Goal: Find specific page/section: Find specific page/section

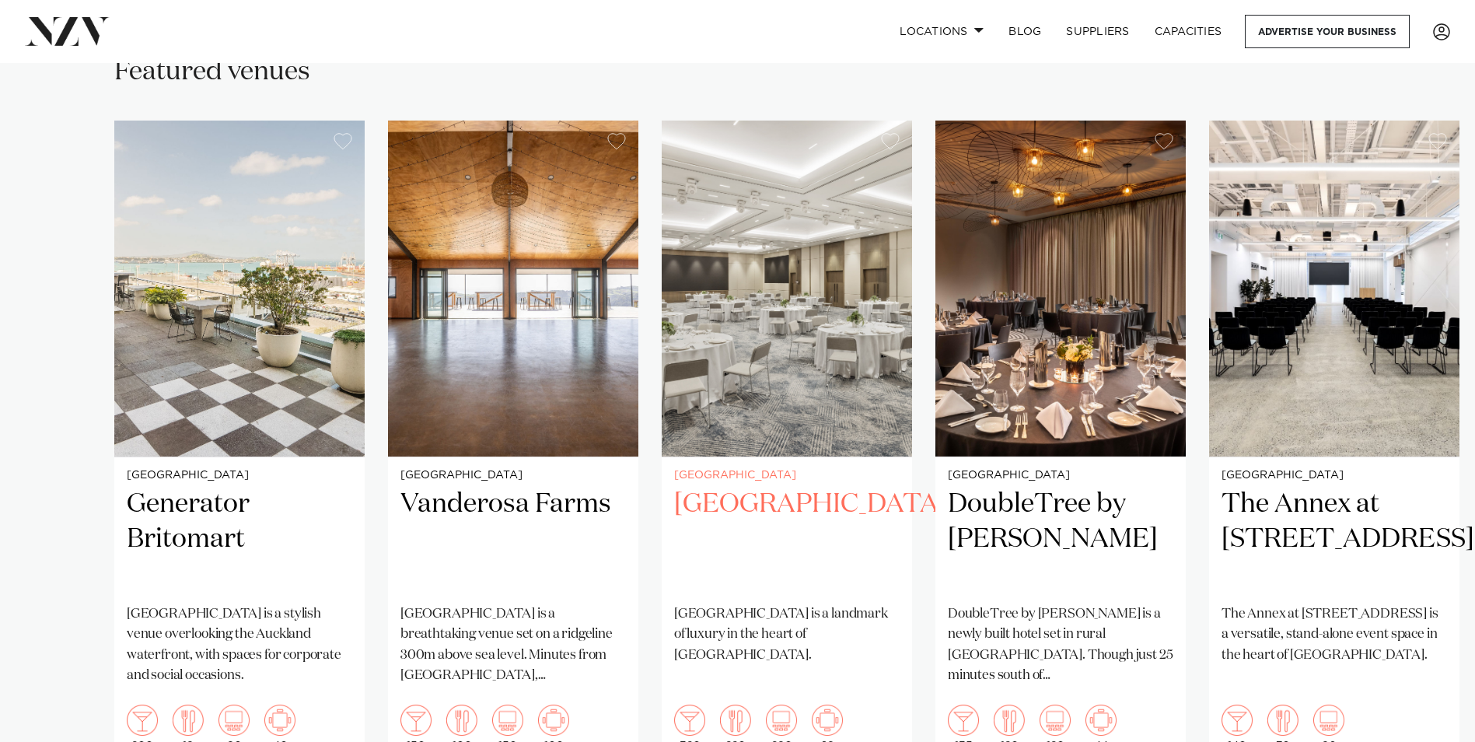
scroll to position [1166, 0]
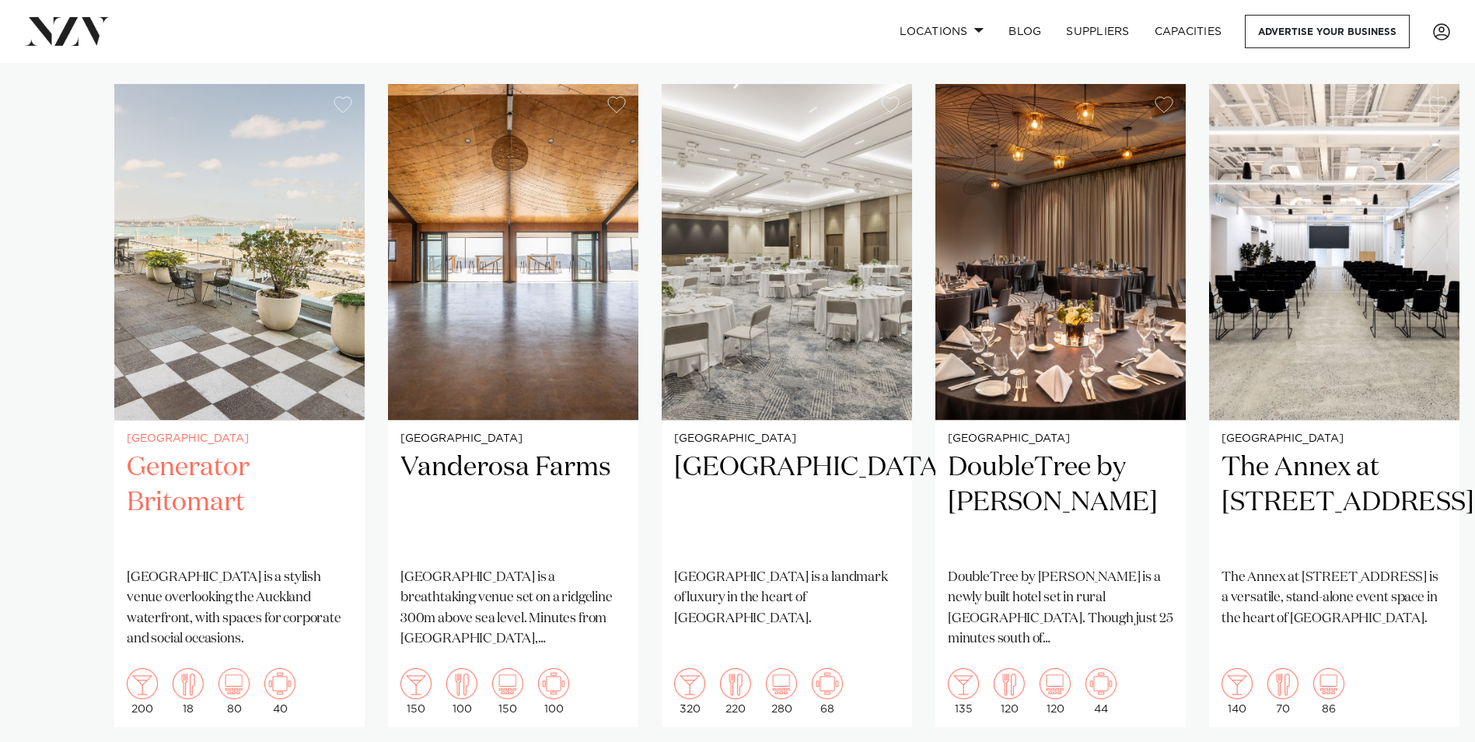
click at [167, 226] on img "1 / 15" at bounding box center [239, 252] width 250 height 336
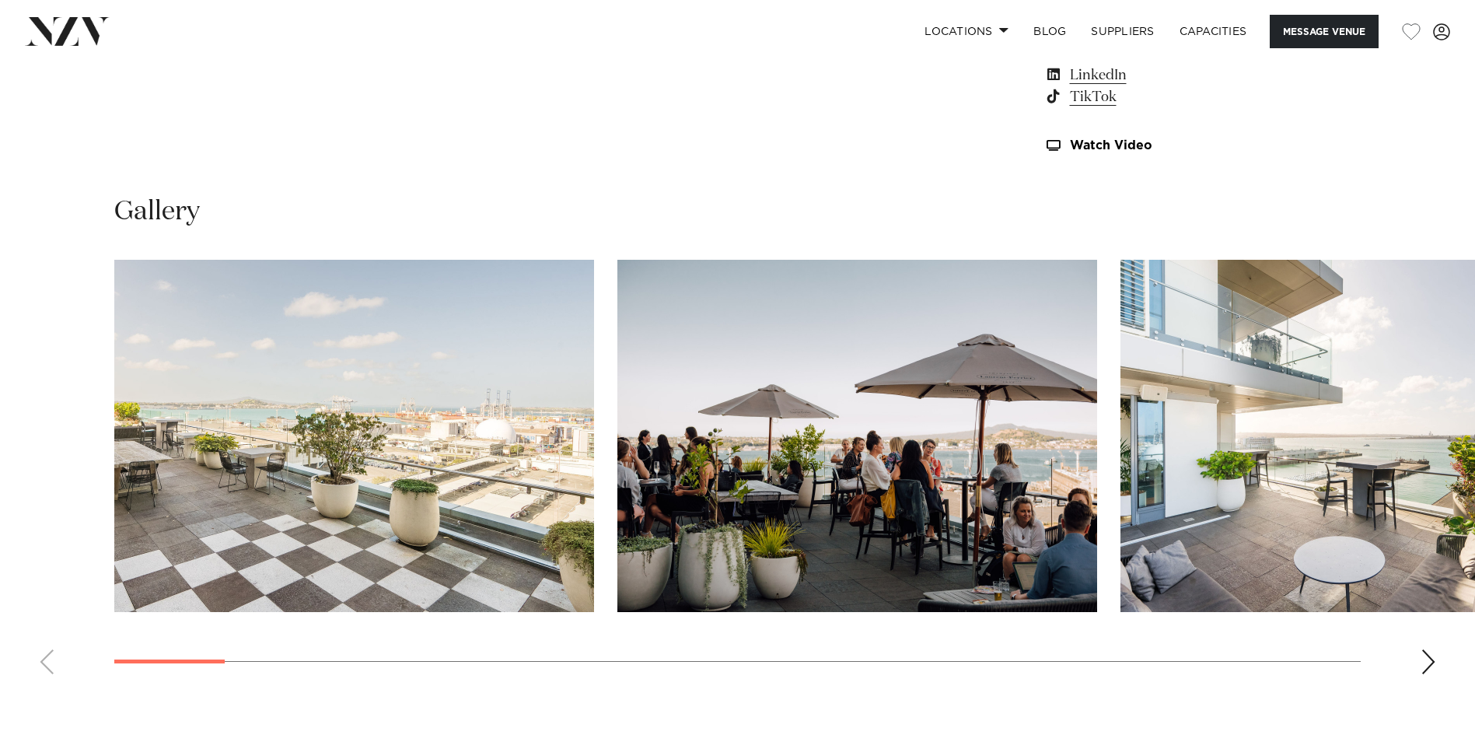
scroll to position [1477, 0]
click at [1429, 659] on div "Next slide" at bounding box center [1429, 662] width 16 height 25
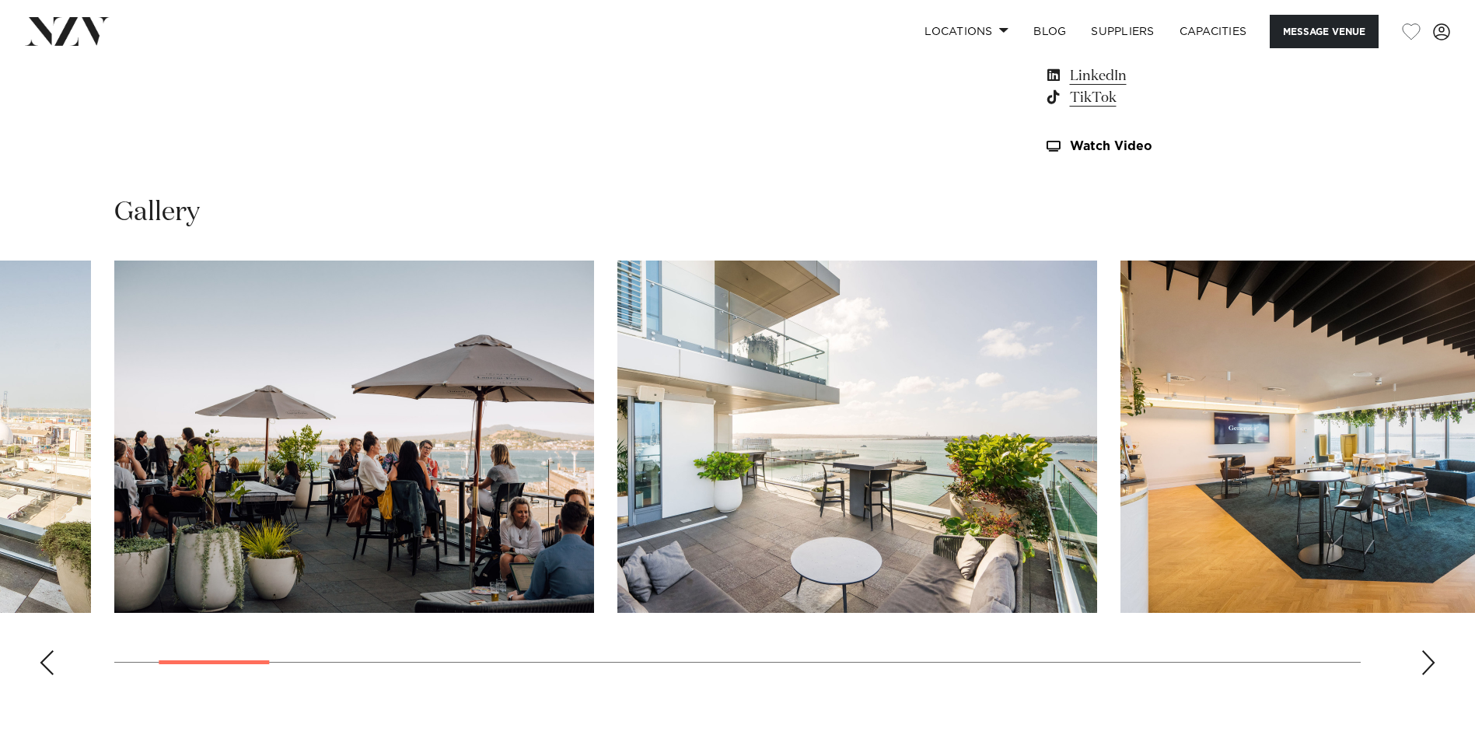
click at [1432, 656] on div "Next slide" at bounding box center [1429, 662] width 16 height 25
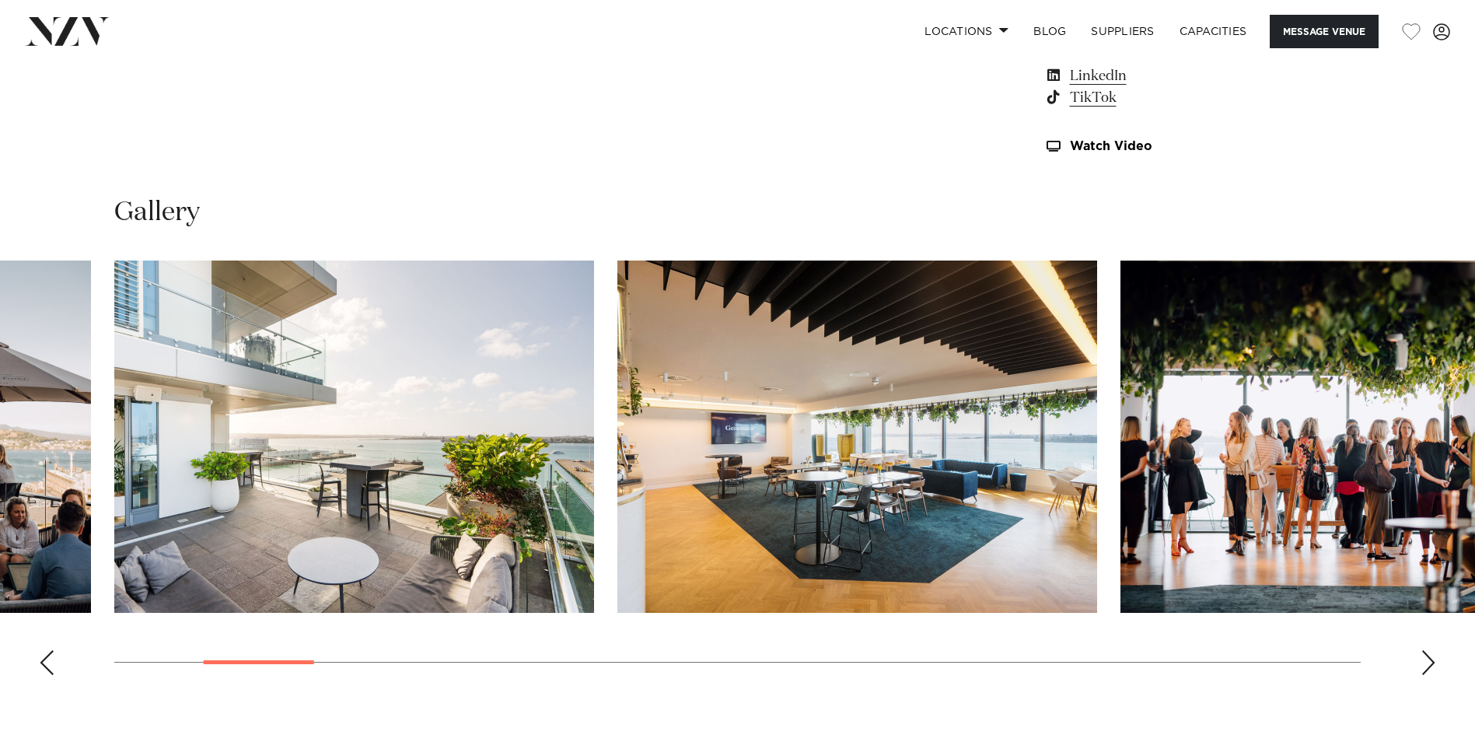
click at [1432, 656] on div "Next slide" at bounding box center [1429, 662] width 16 height 25
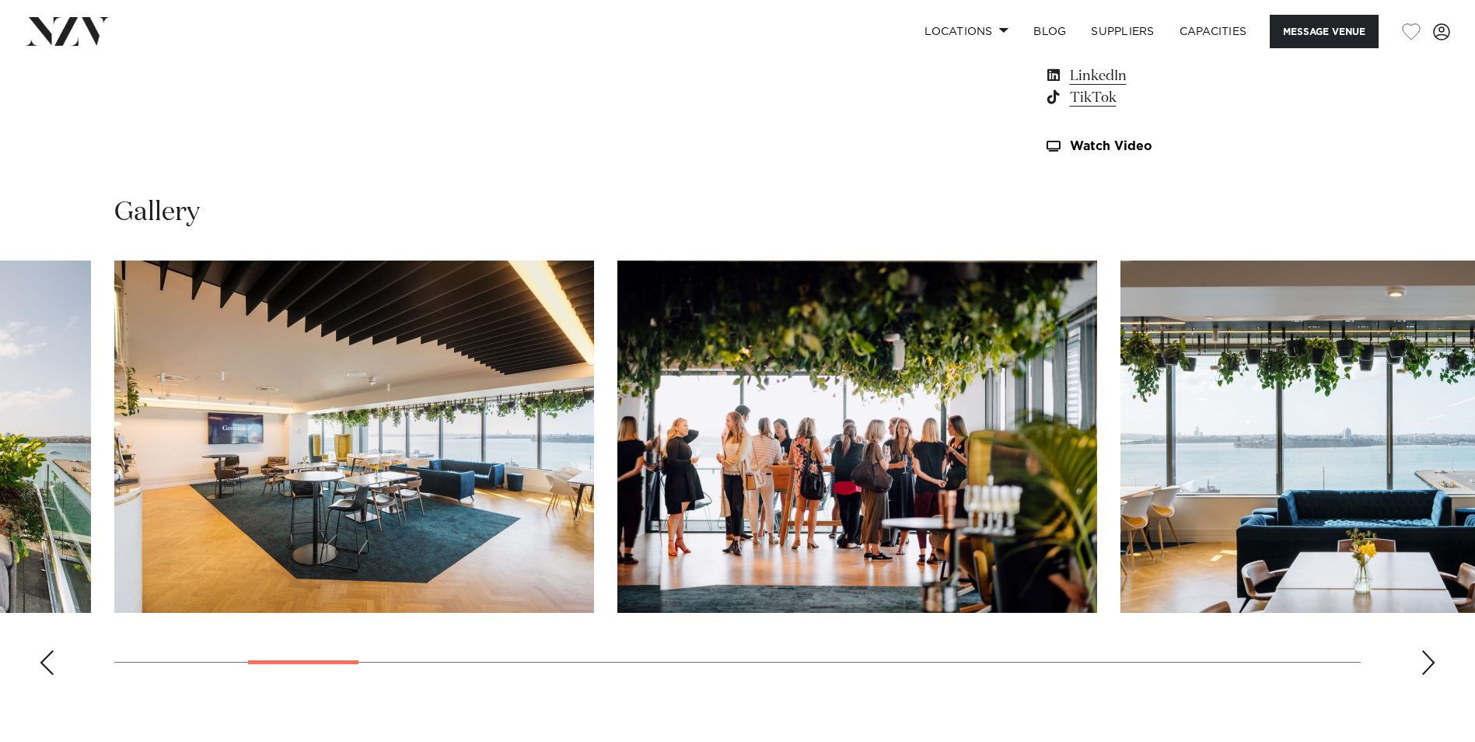
click at [1432, 656] on div "Next slide" at bounding box center [1429, 662] width 16 height 25
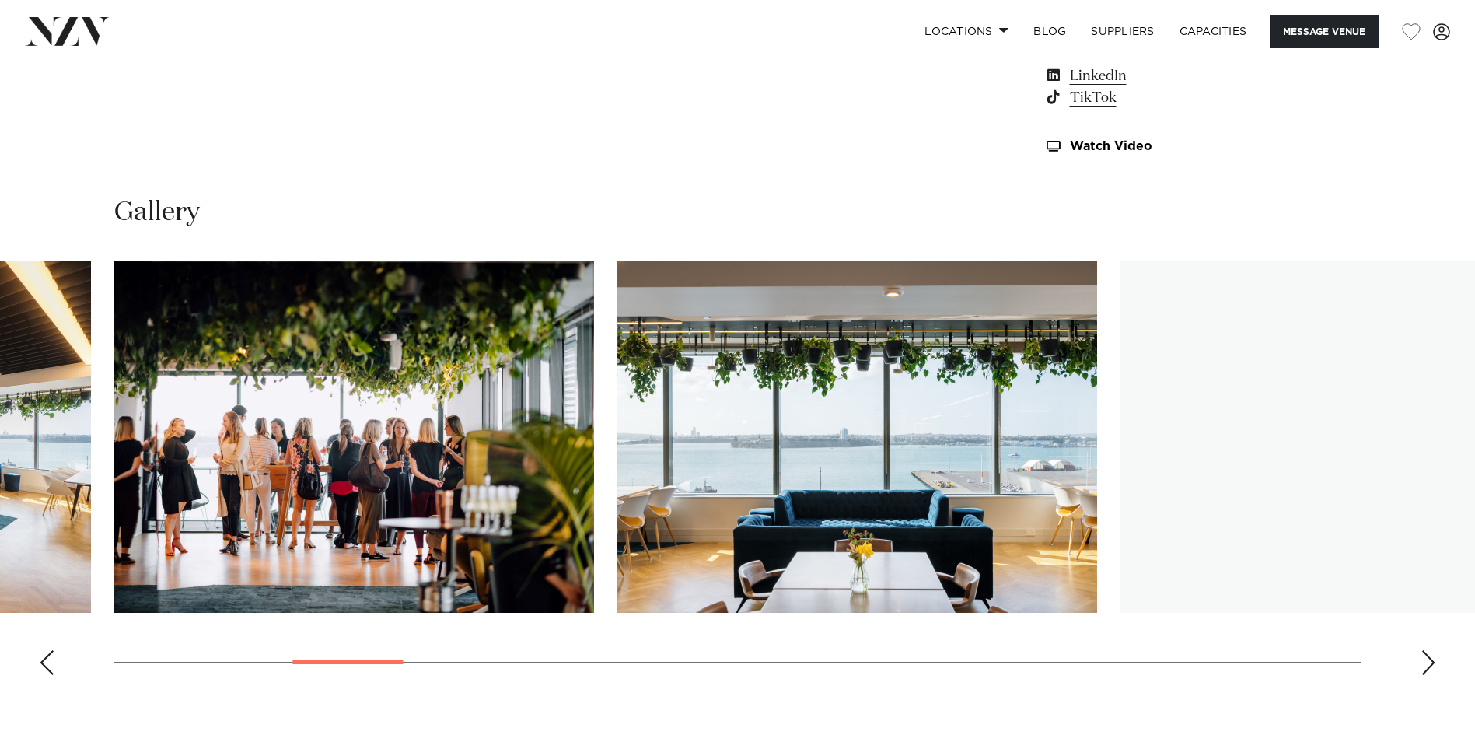
click at [1432, 658] on div "Next slide" at bounding box center [1429, 662] width 16 height 25
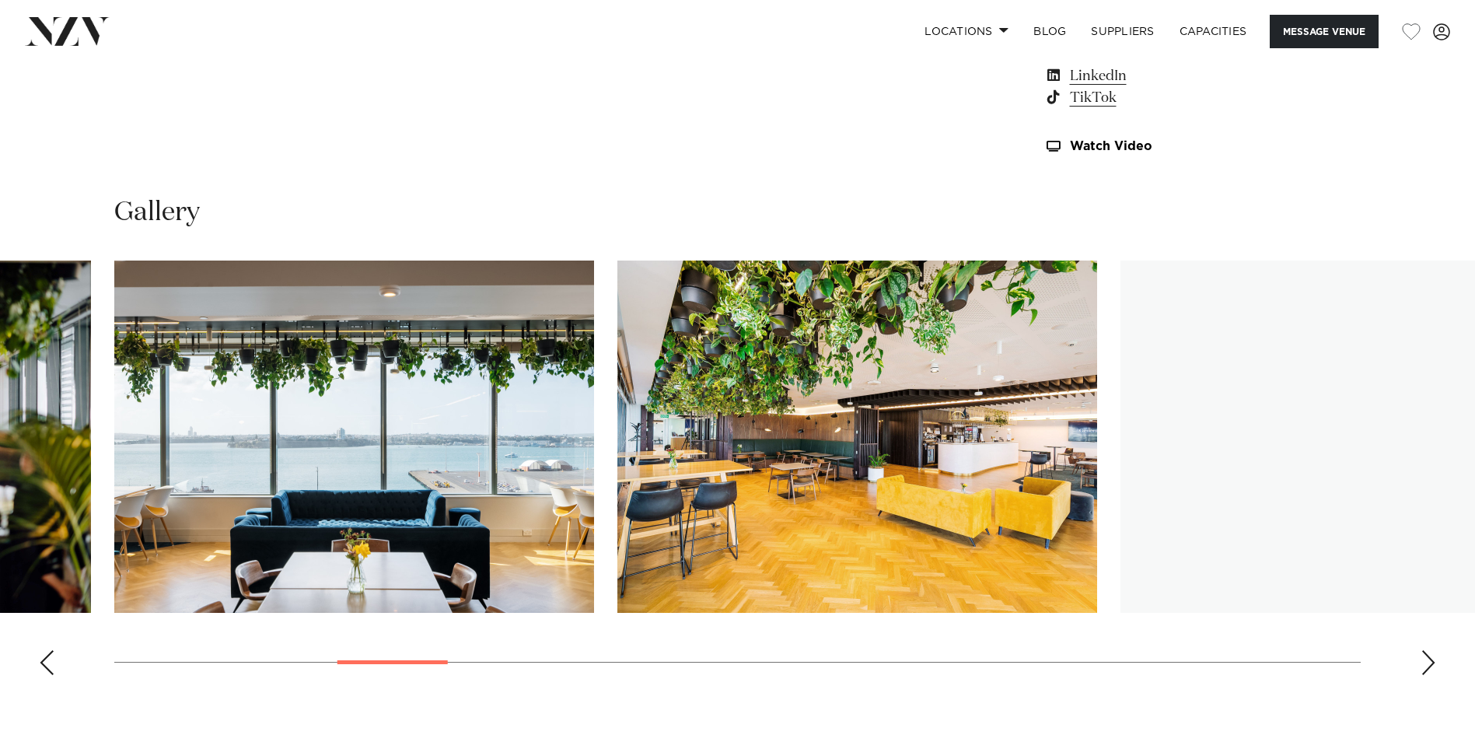
click at [1431, 661] on div "Next slide" at bounding box center [1429, 662] width 16 height 25
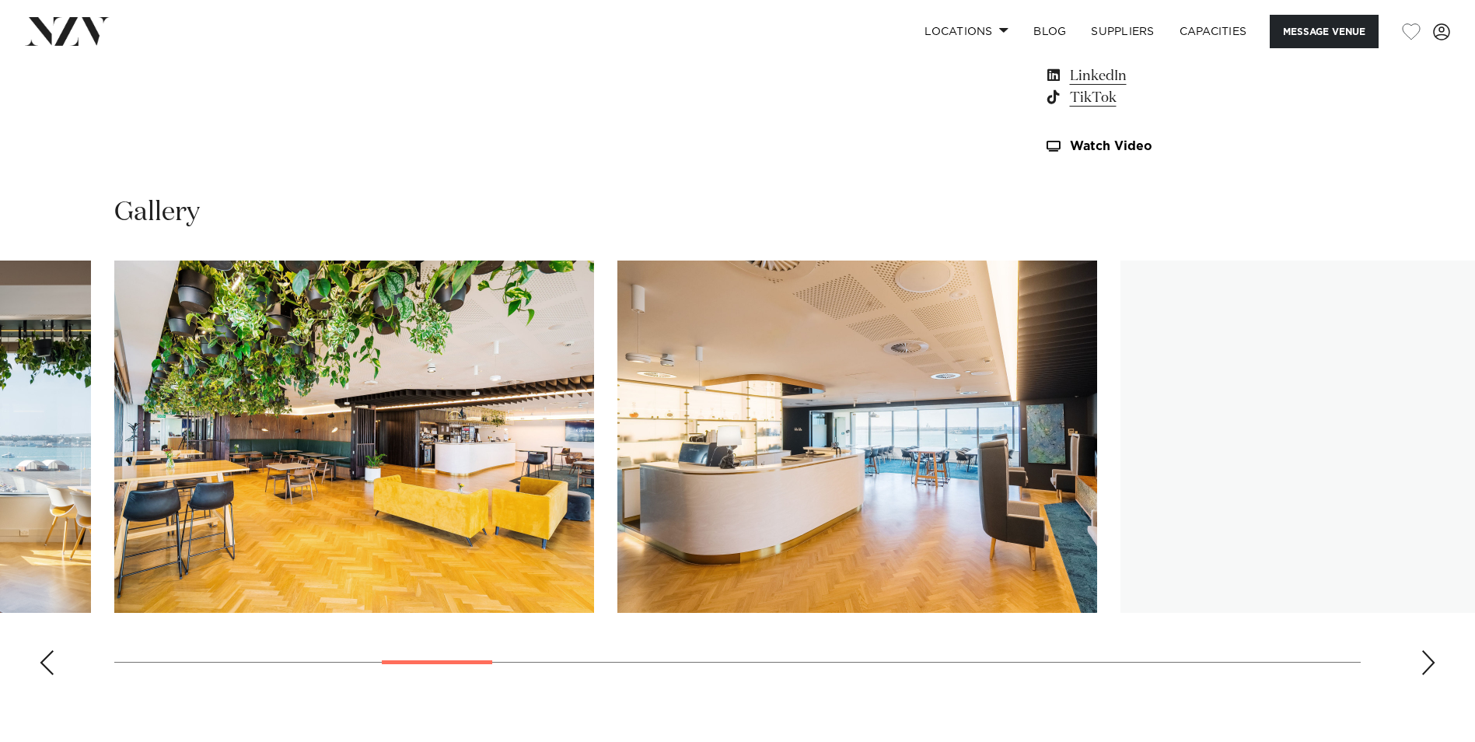
click at [1431, 661] on div "Next slide" at bounding box center [1429, 662] width 16 height 25
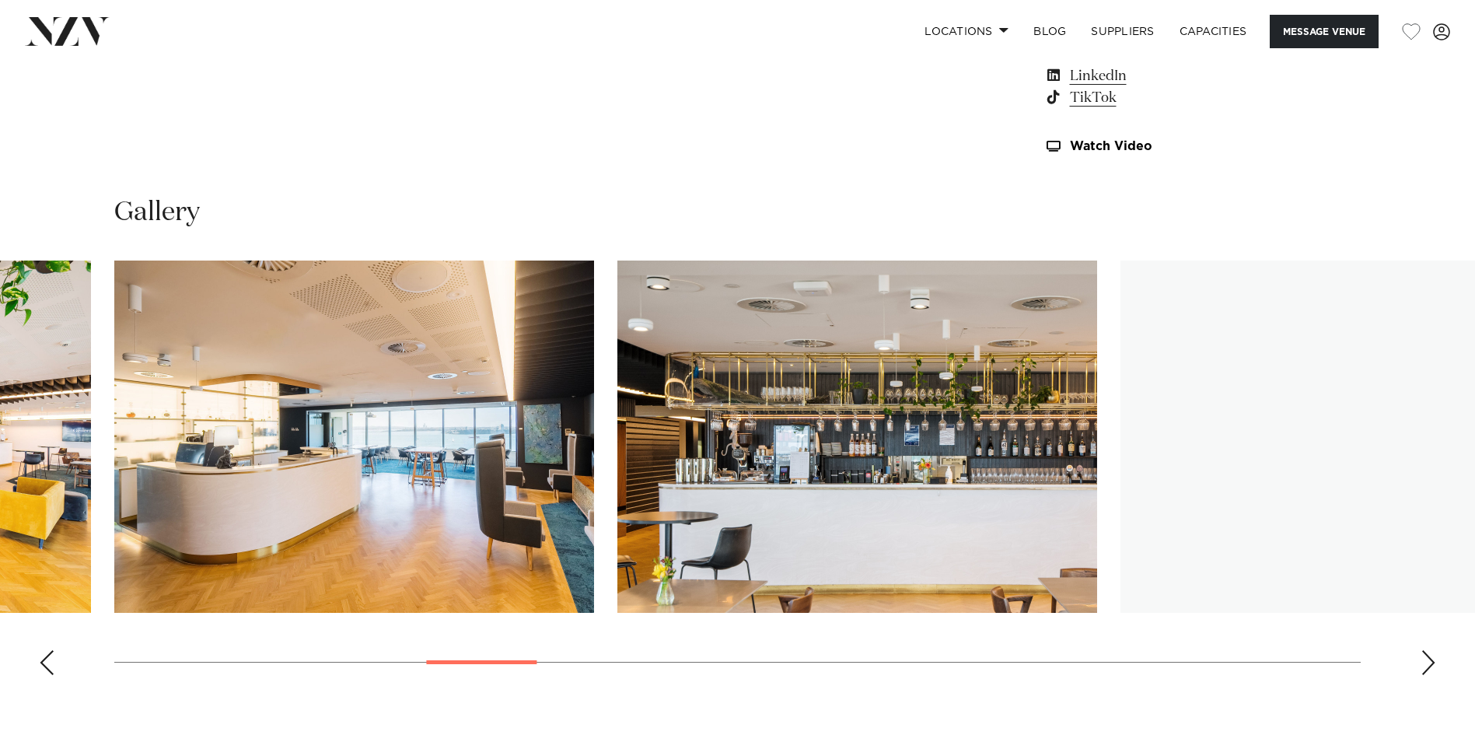
click at [1431, 661] on div "Next slide" at bounding box center [1429, 662] width 16 height 25
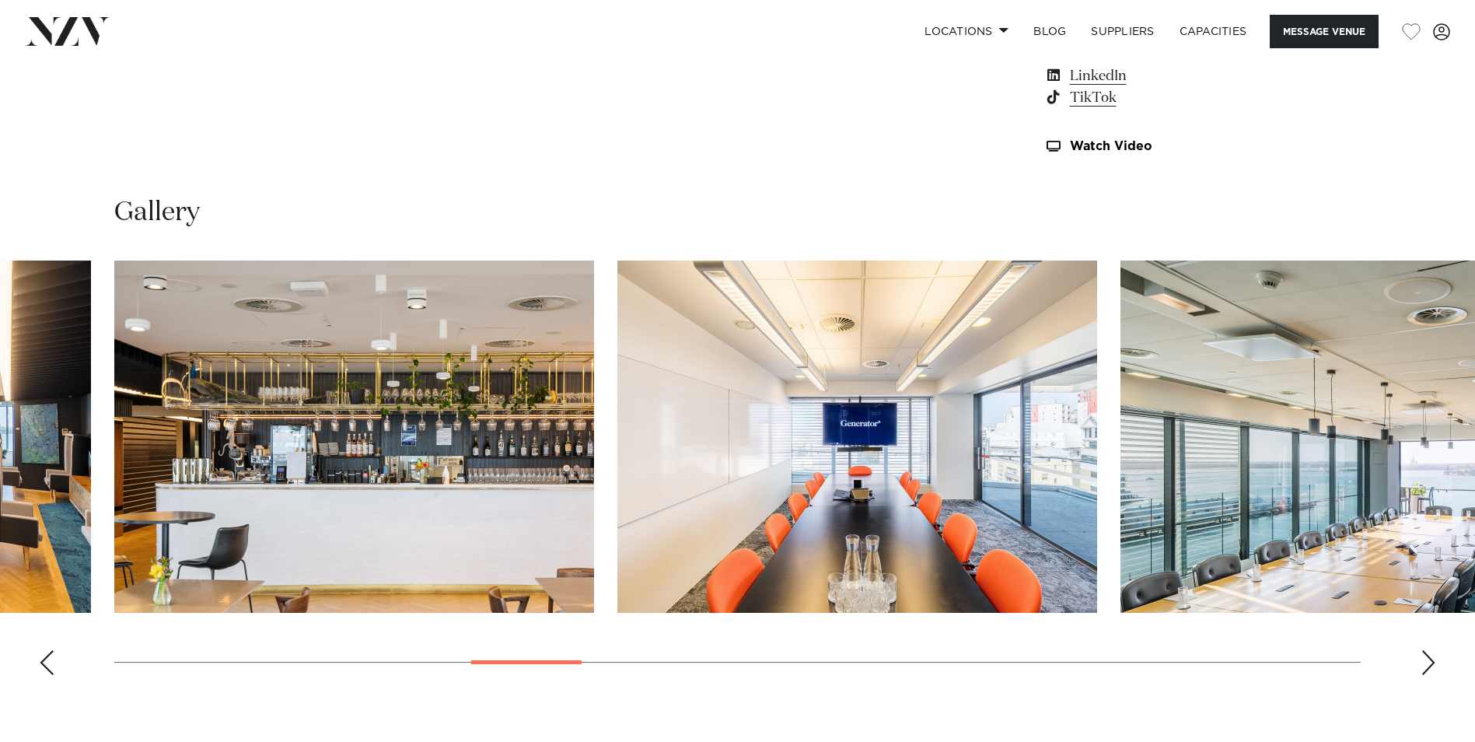
click at [1431, 661] on div "Next slide" at bounding box center [1429, 662] width 16 height 25
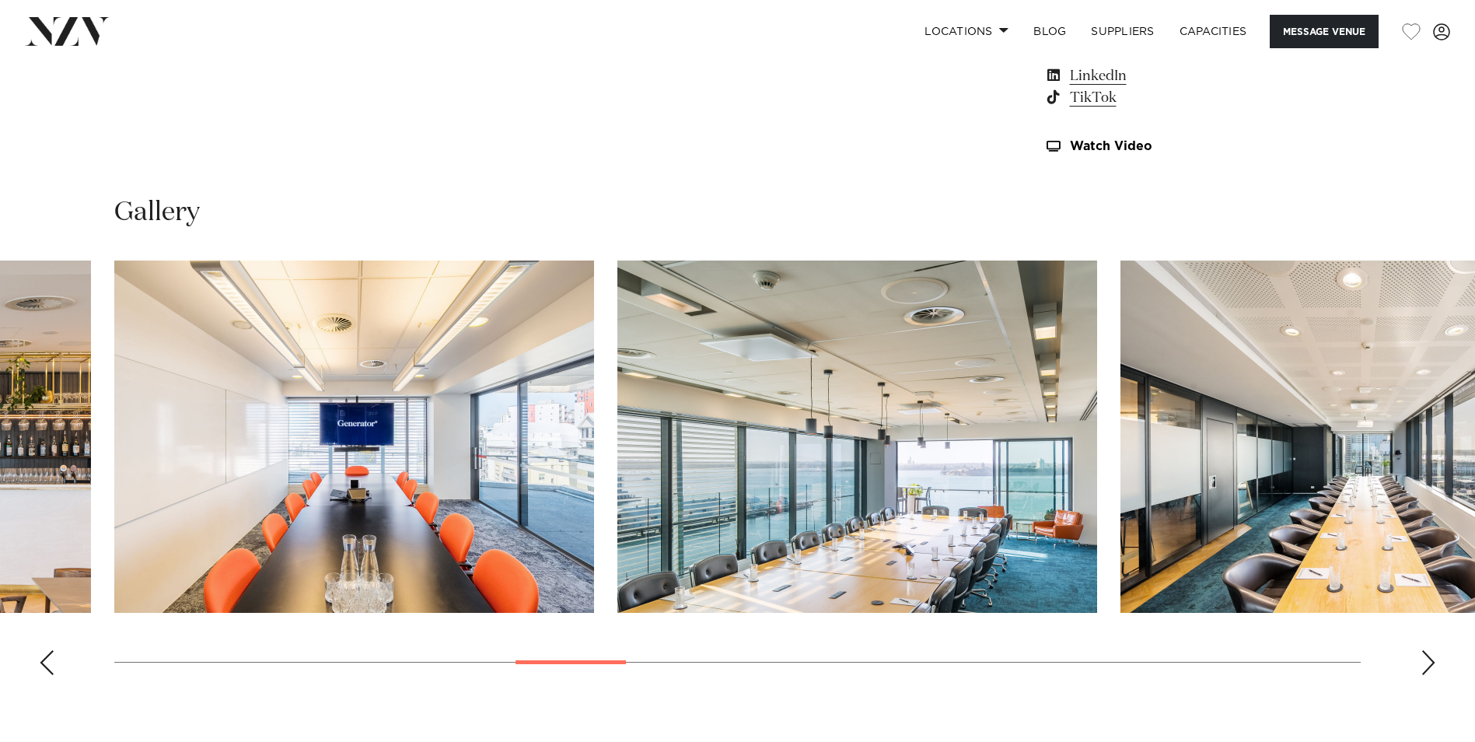
click at [1431, 661] on div "Next slide" at bounding box center [1429, 662] width 16 height 25
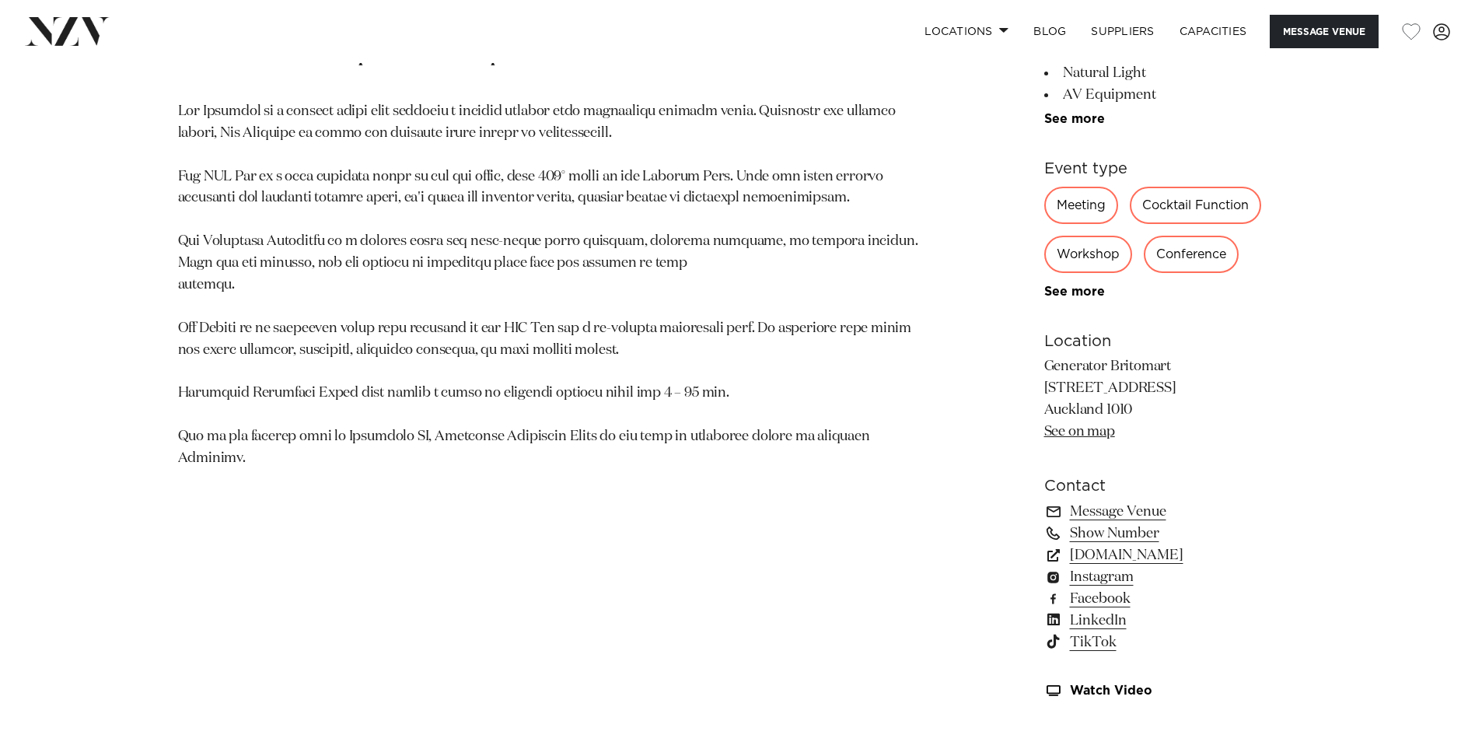
scroll to position [855, 0]
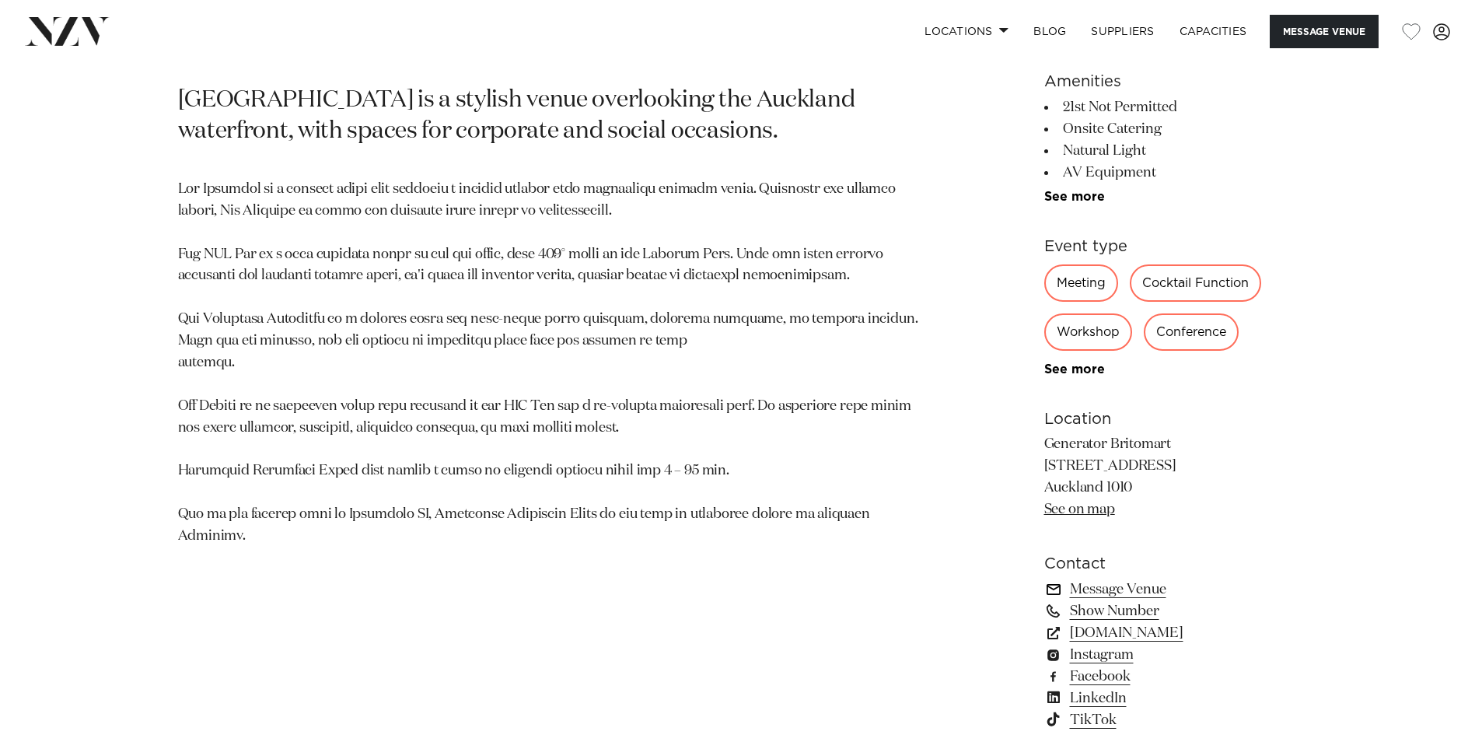
click at [1138, 587] on link "Message Venue" at bounding box center [1170, 590] width 253 height 22
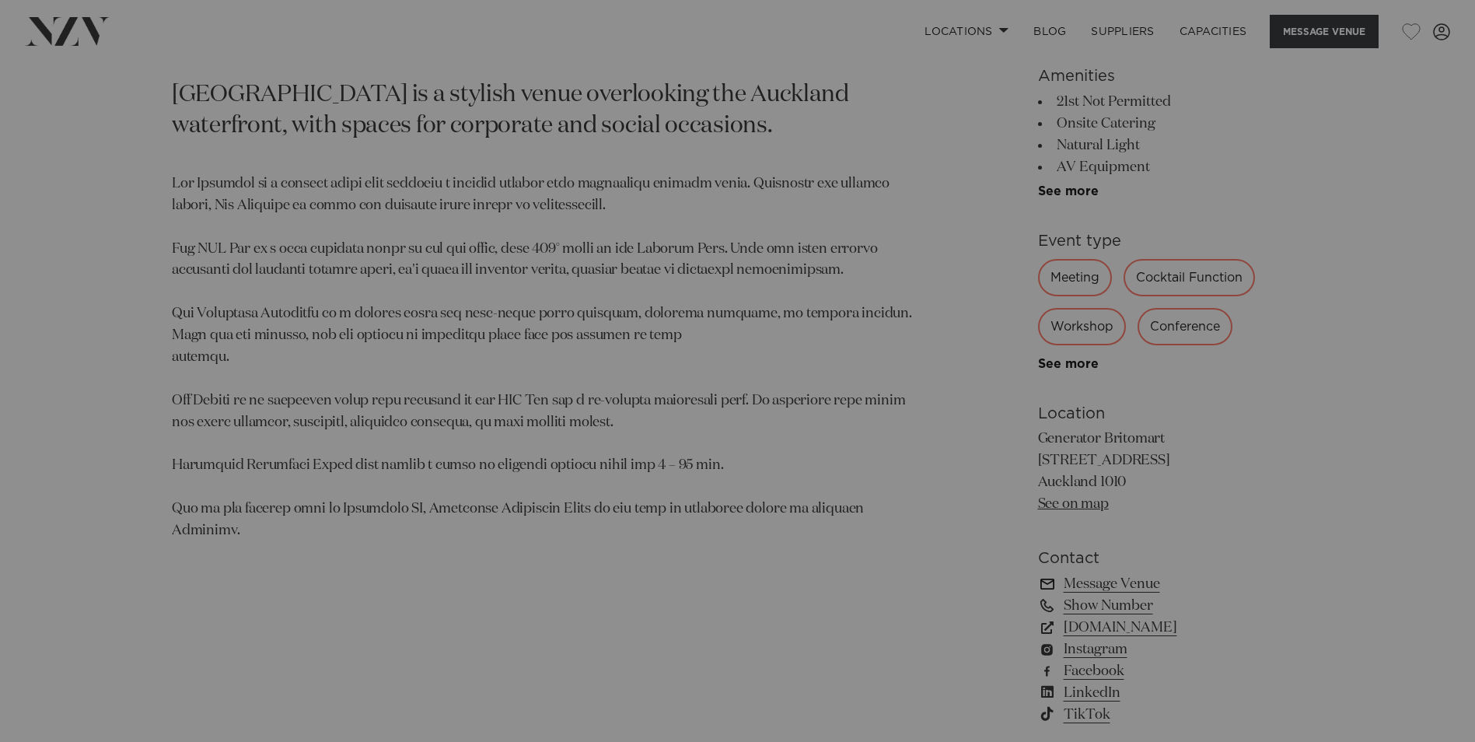
scroll to position [861, 0]
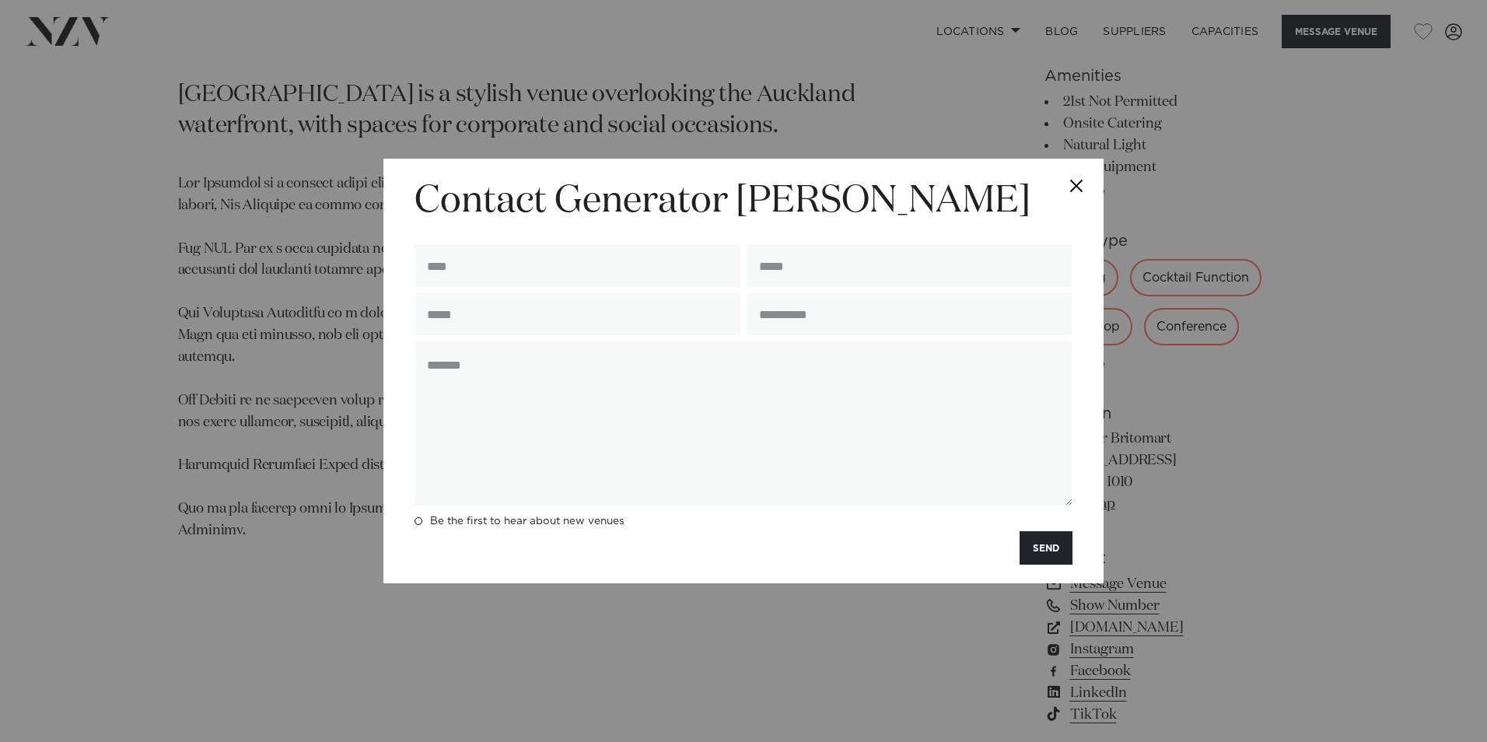
click at [1077, 183] on button "Close" at bounding box center [1076, 186] width 54 height 54
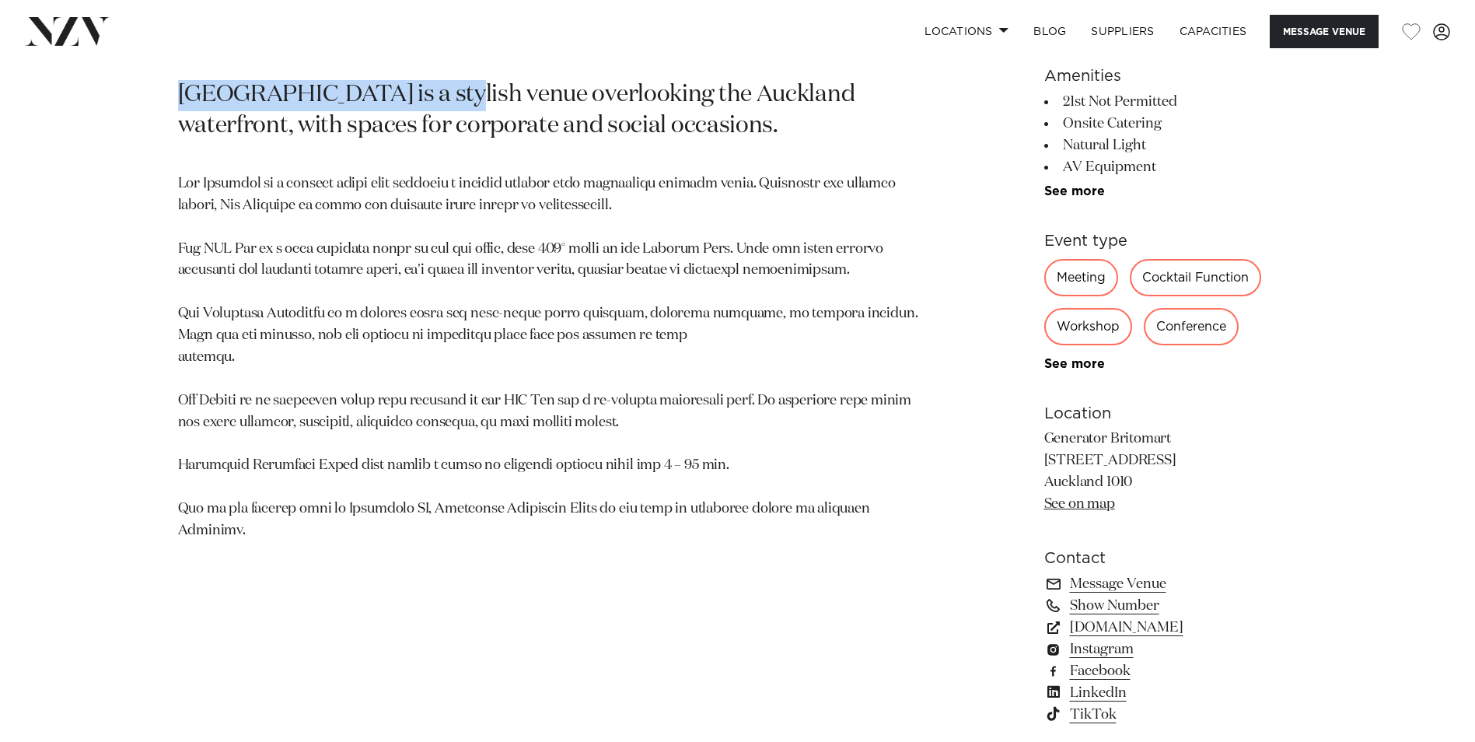
drag, startPoint x: 179, startPoint y: 91, endPoint x: 456, endPoint y: 94, distance: 276.8
click at [456, 94] on p "[GEOGRAPHIC_DATA] is a stylish venue overlooking the Auckland waterfront, with …" at bounding box center [556, 111] width 756 height 62
copy p "Generator Britomart Place"
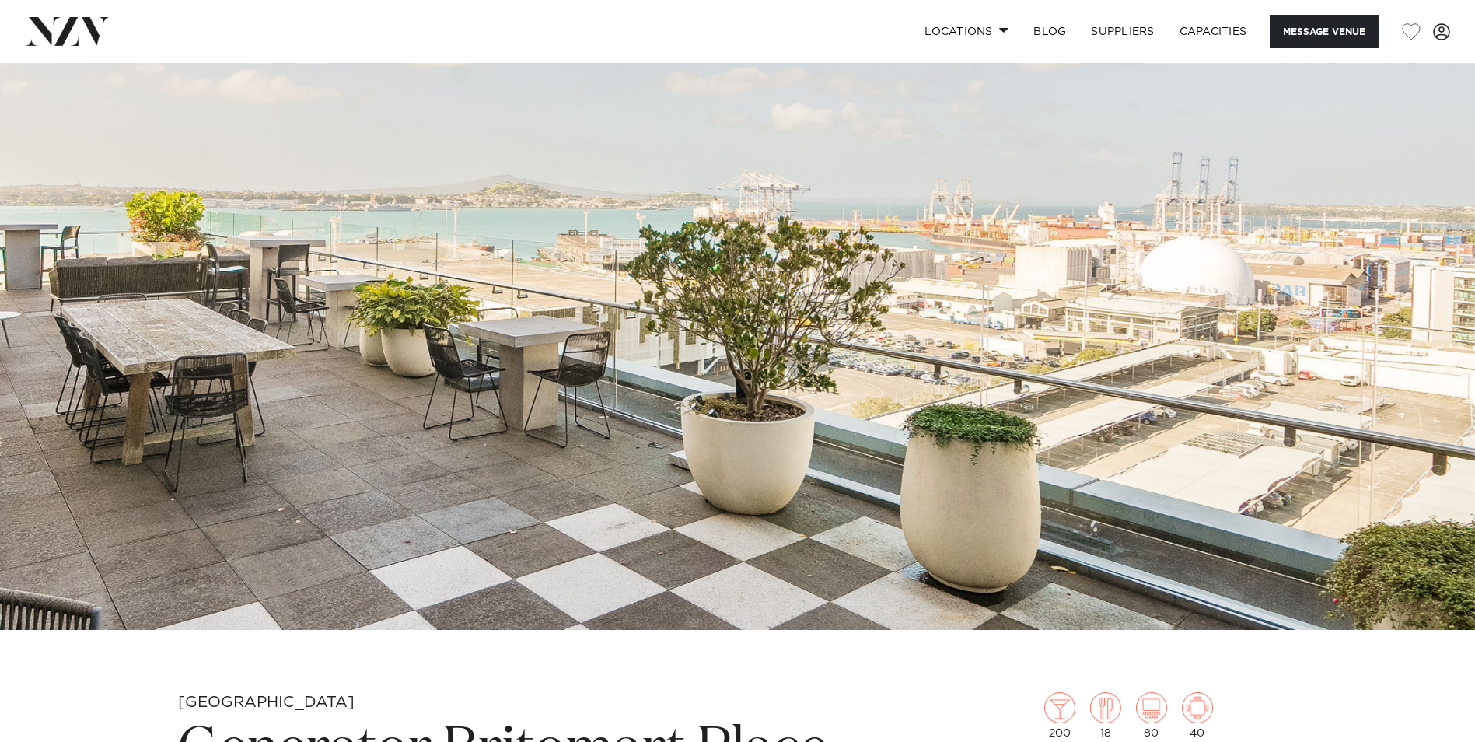
scroll to position [0, 0]
